Goal: Transaction & Acquisition: Subscribe to service/newsletter

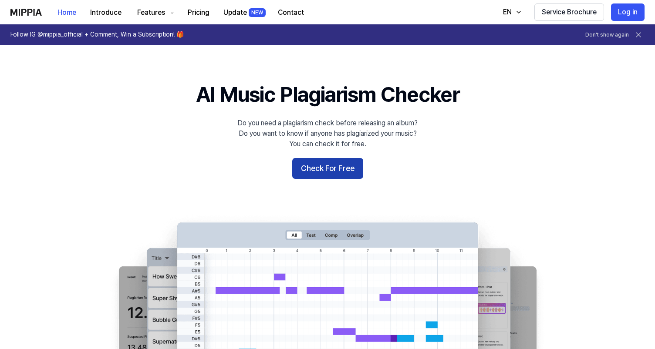
click at [342, 177] on button "Check For Free" at bounding box center [327, 168] width 71 height 21
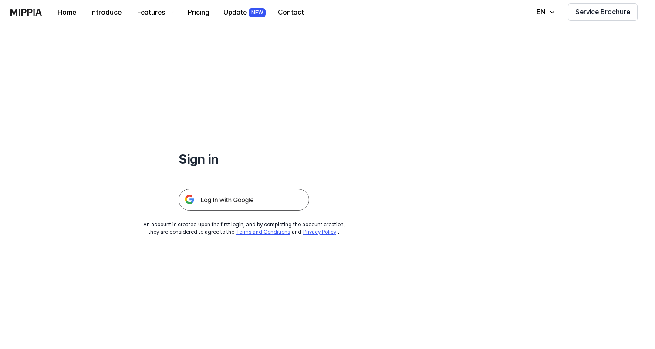
scroll to position [1, 0]
click at [202, 10] on button "Pricing" at bounding box center [199, 12] width 36 height 17
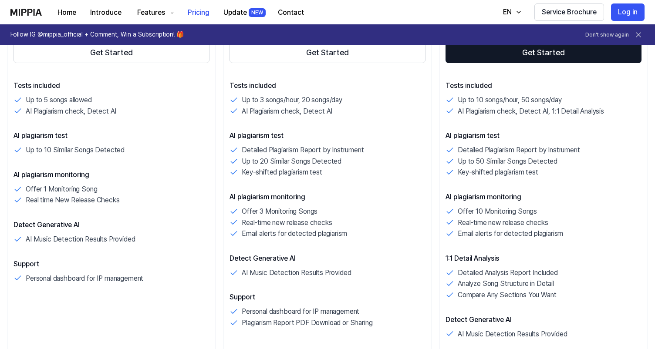
scroll to position [220, 0]
drag, startPoint x: 89, startPoint y: 227, endPoint x: 6, endPoint y: 223, distance: 83.3
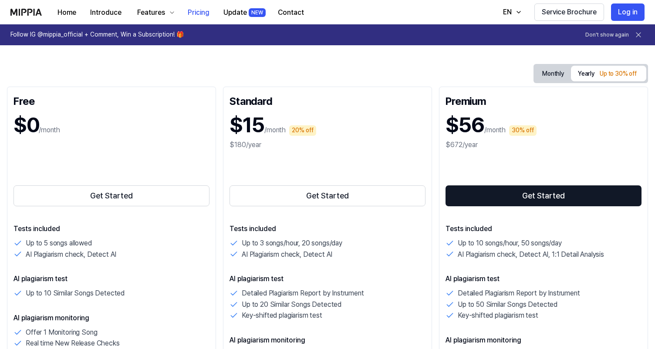
scroll to position [66, 0]
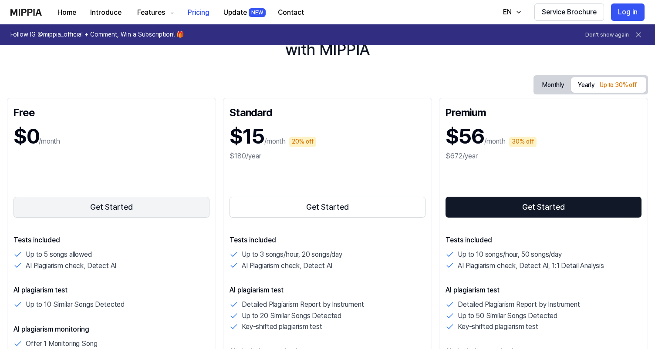
click at [136, 210] on button "Get Started" at bounding box center [111, 207] width 196 height 21
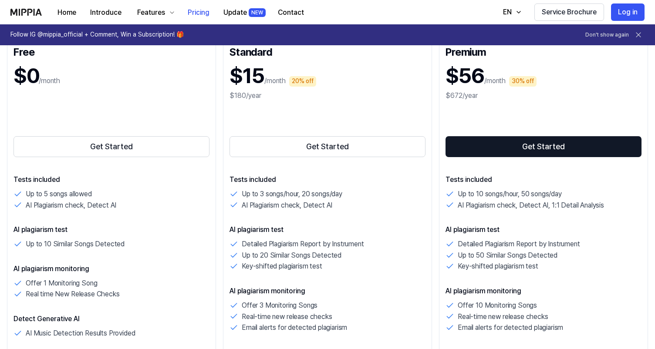
scroll to position [125, 0]
